Goal: Obtain resource: Obtain resource

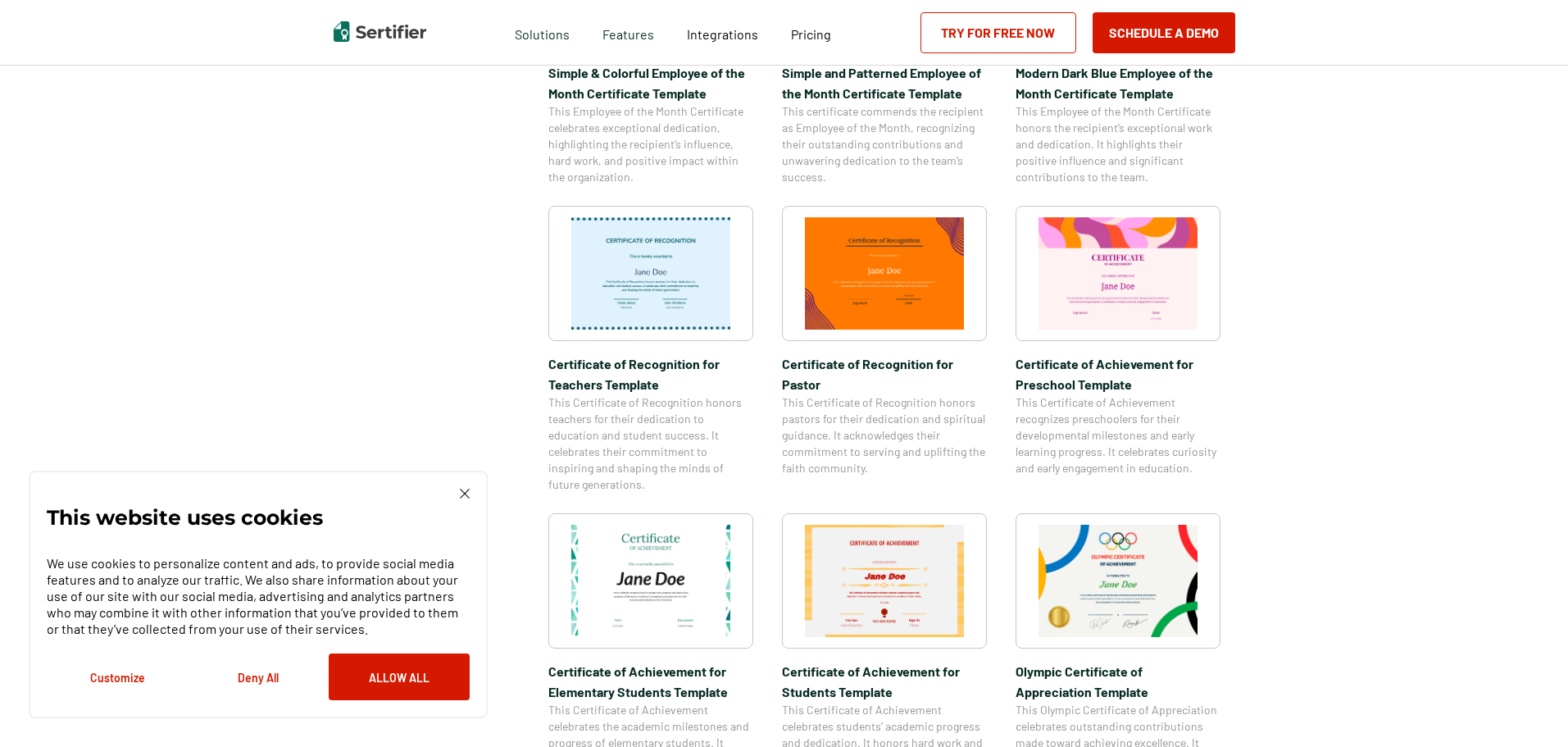
scroll to position [737, 0]
click at [465, 503] on div "This website uses cookies We use cookies to personalize content and ads, to pro…" at bounding box center [258, 594] width 423 height 211
click at [464, 494] on img at bounding box center [465, 493] width 10 height 10
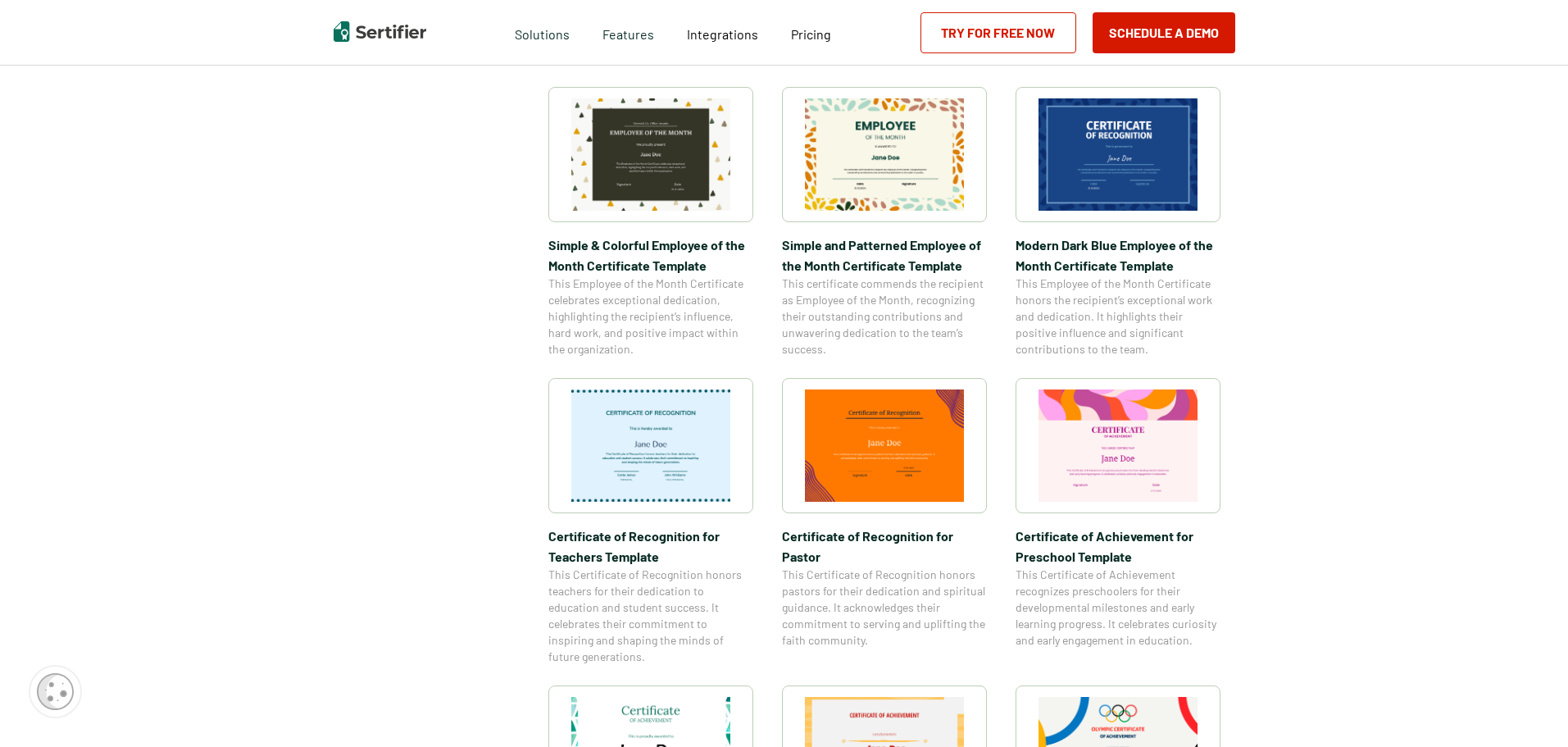
scroll to position [574, 0]
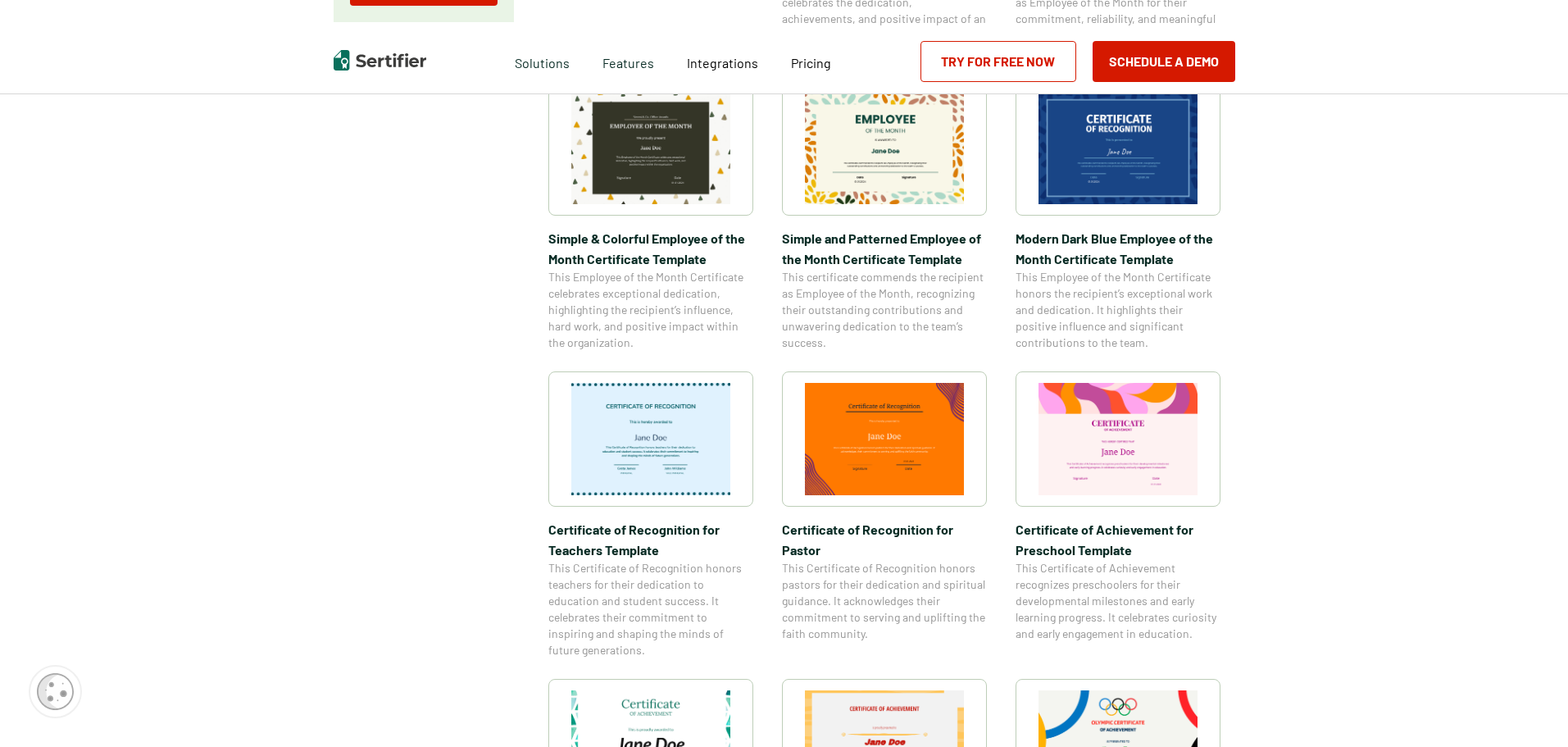
scroll to position [0, 0]
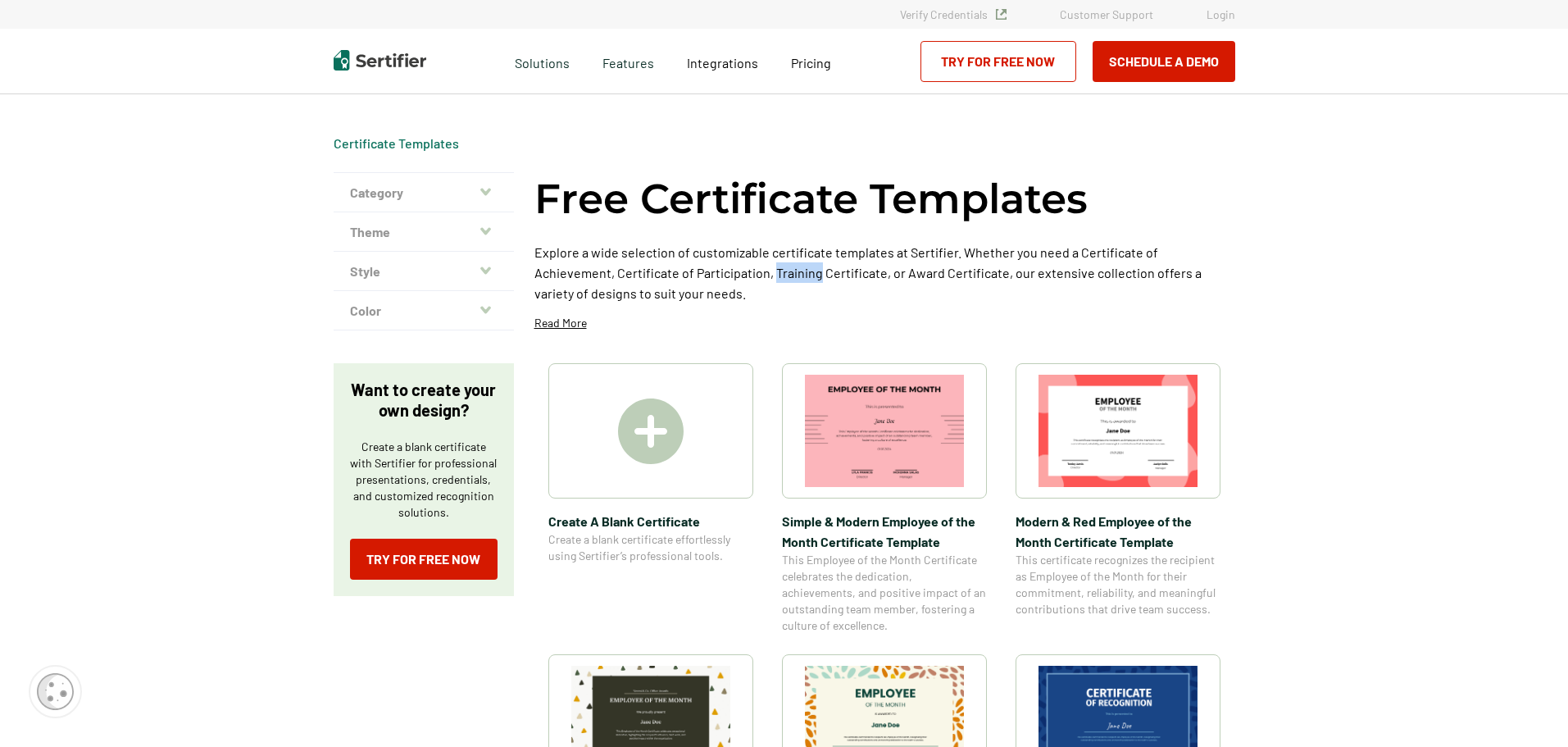
click at [377, 191] on button "Category" at bounding box center [423, 193] width 180 height 40
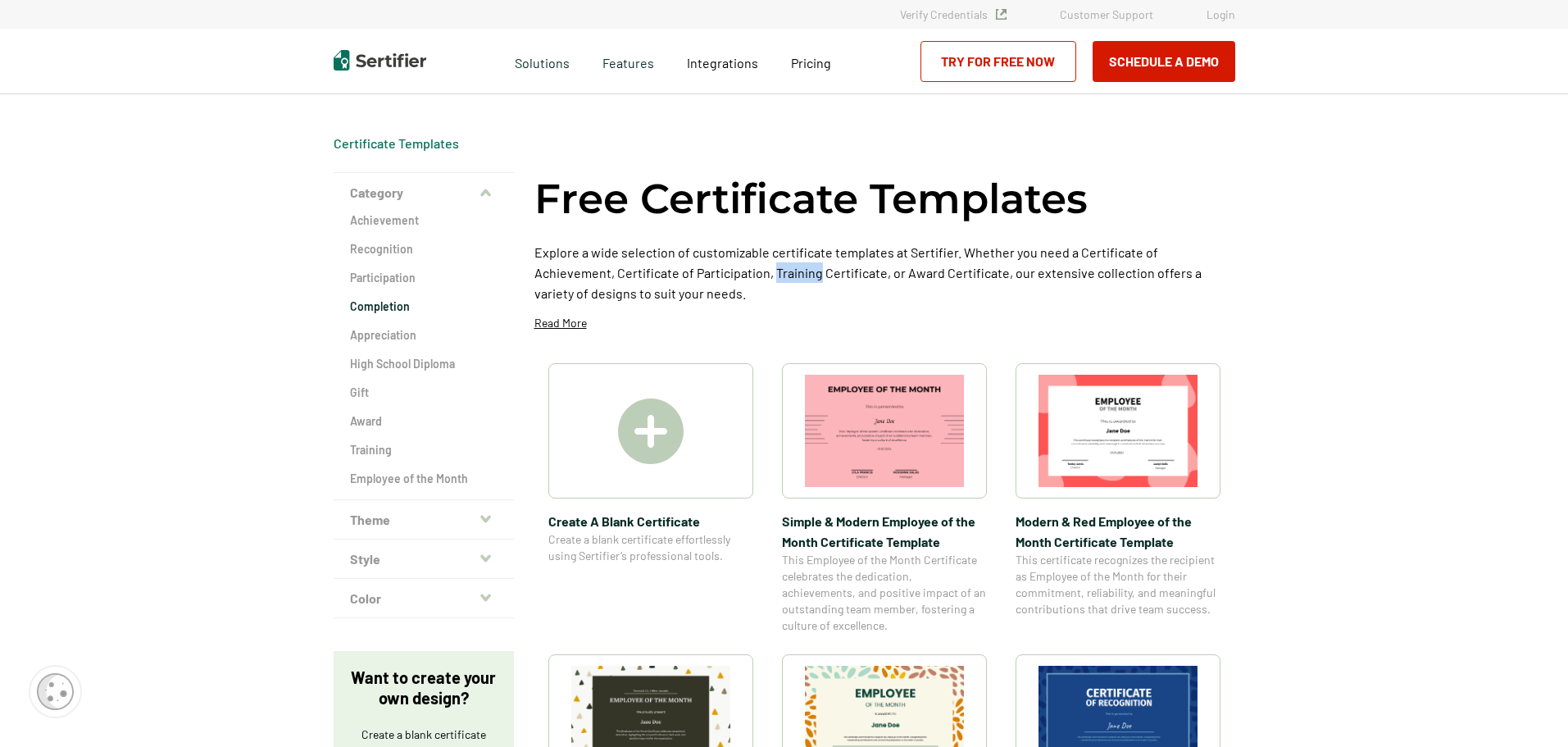
click at [399, 306] on h2 "Completion" at bounding box center [424, 306] width 148 height 17
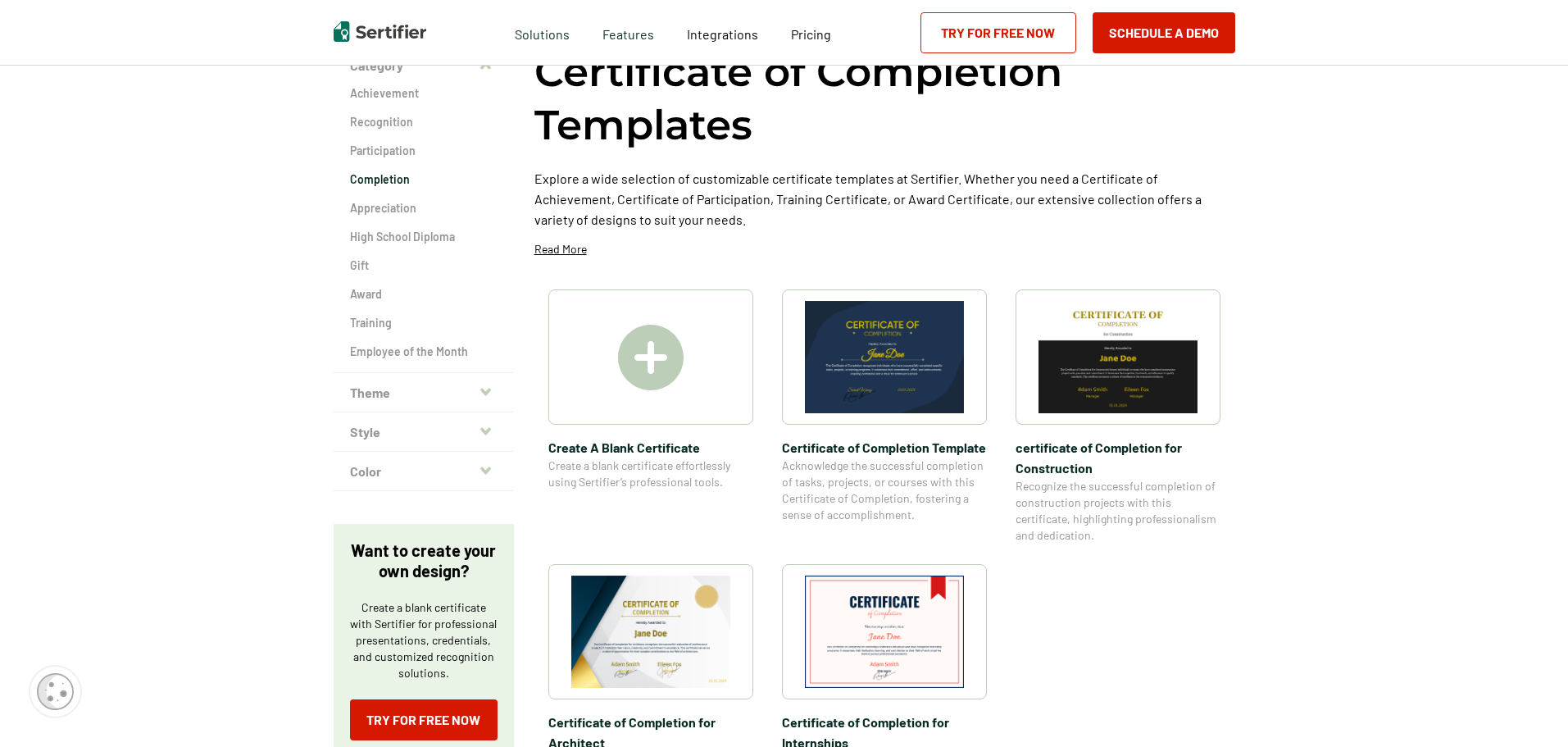
scroll to position [164, 0]
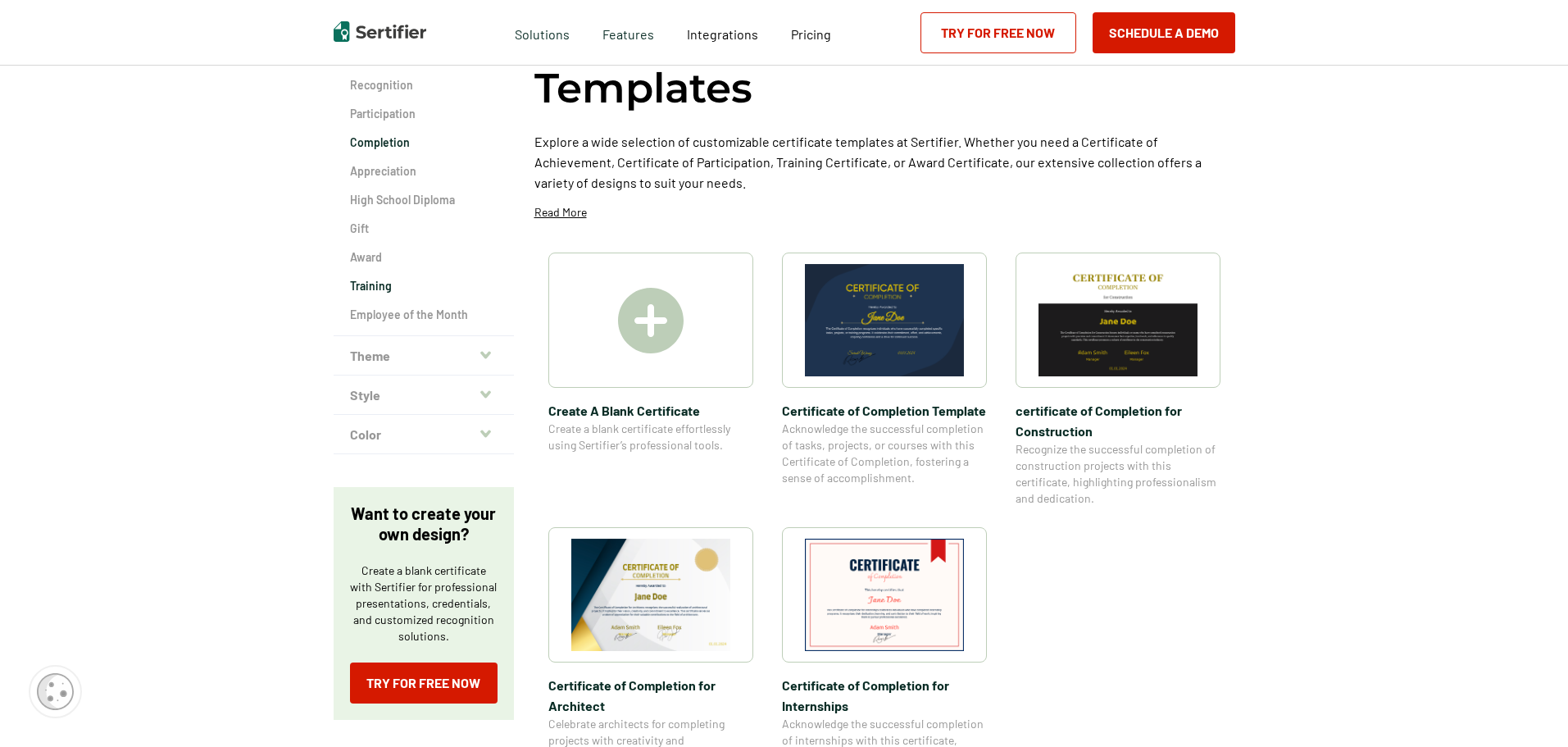
click at [400, 280] on h2 "Training" at bounding box center [424, 286] width 148 height 17
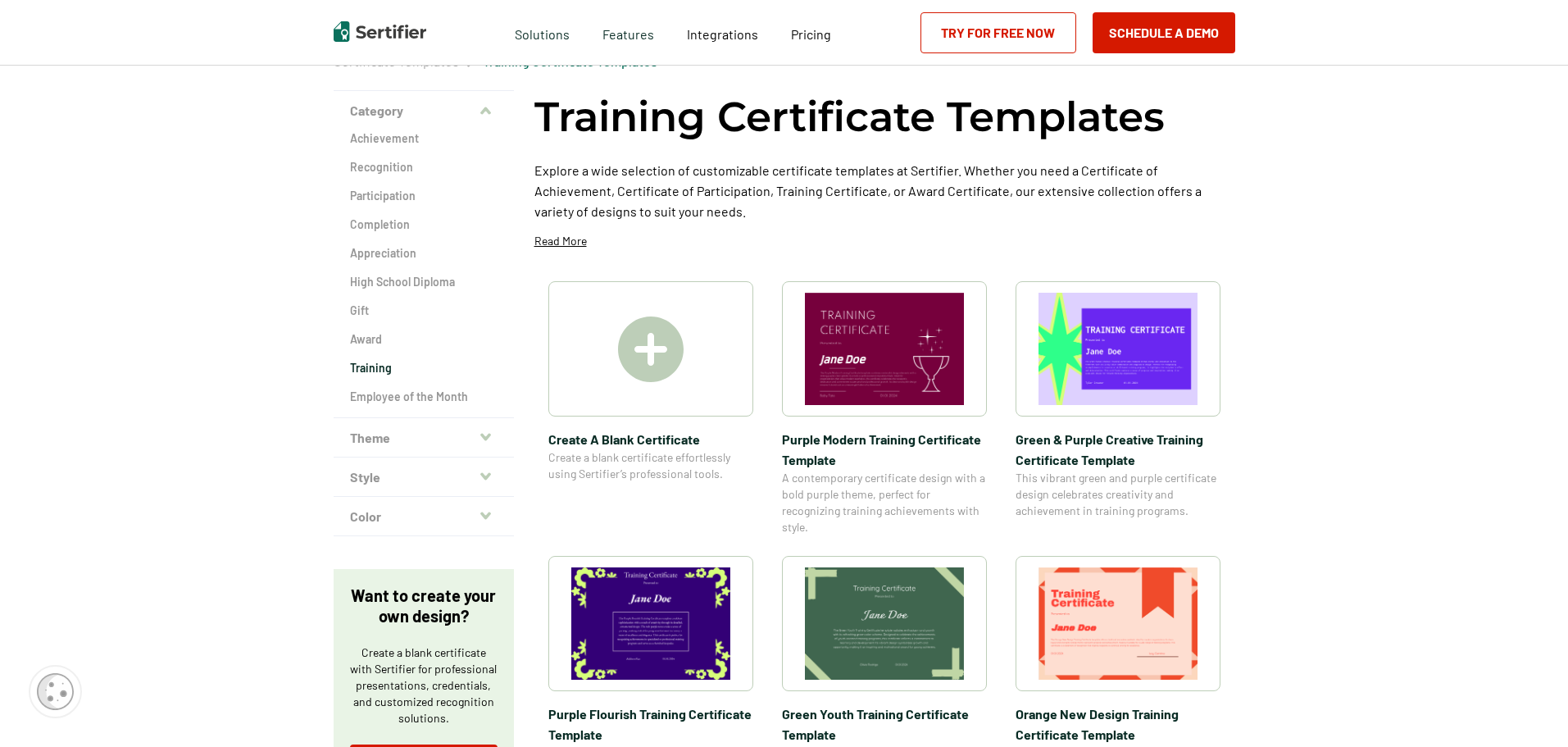
scroll to position [245, 0]
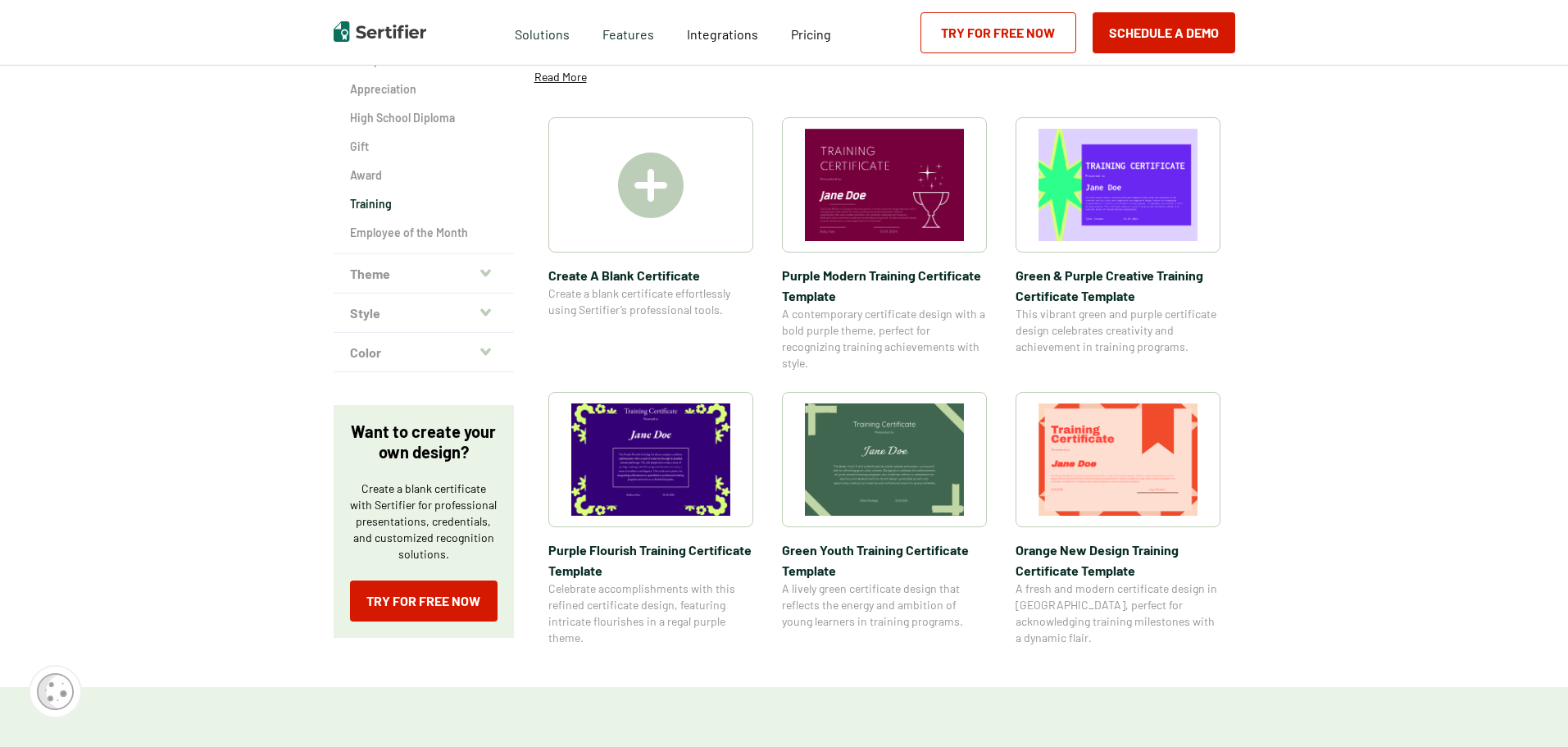
click at [899, 468] on img at bounding box center [884, 459] width 159 height 113
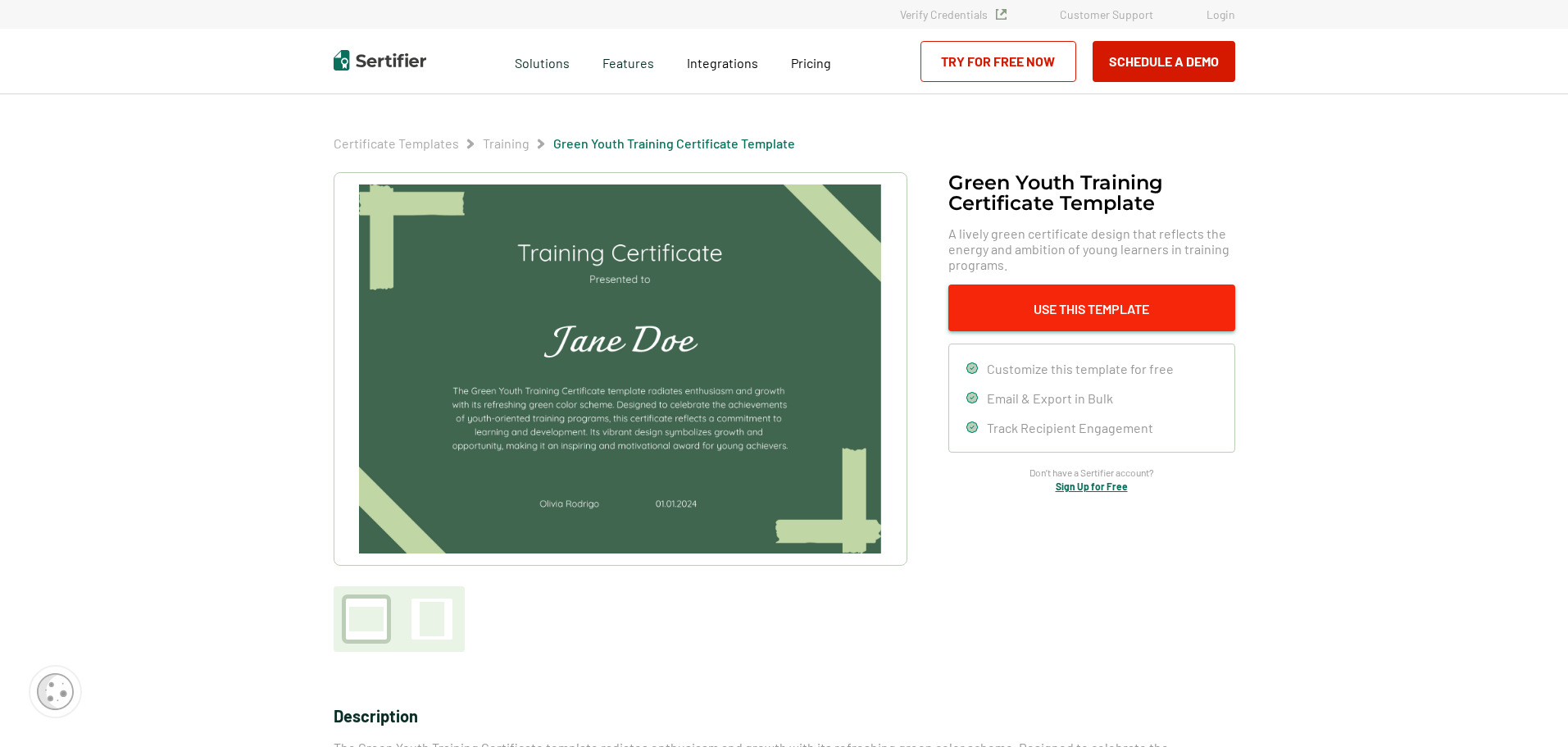
click at [1009, 288] on button "Use This Template" at bounding box center [1092, 307] width 287 height 47
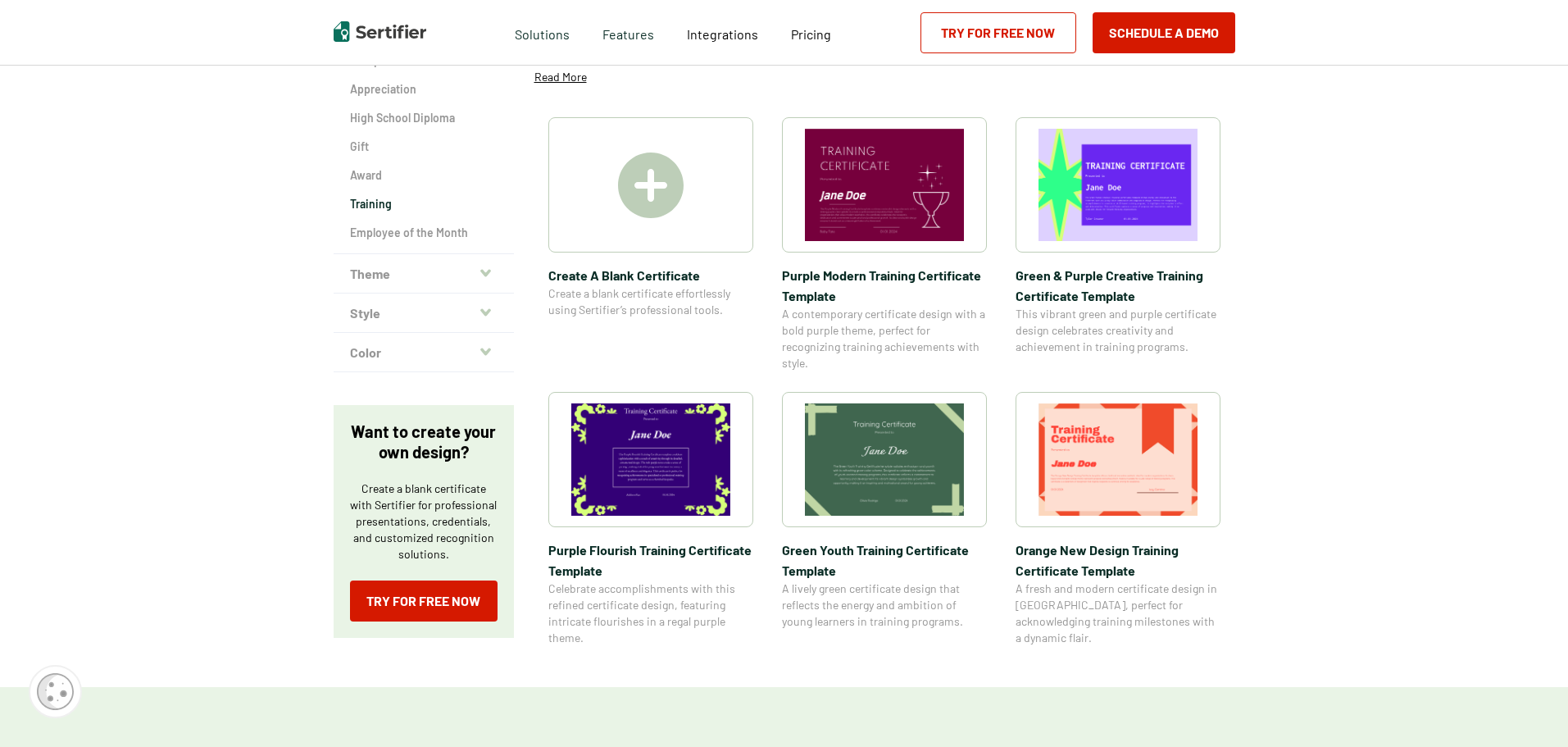
drag, startPoint x: 1323, startPoint y: 27, endPoint x: 1327, endPoint y: 15, distance: 12.6
